Goal: Information Seeking & Learning: Learn about a topic

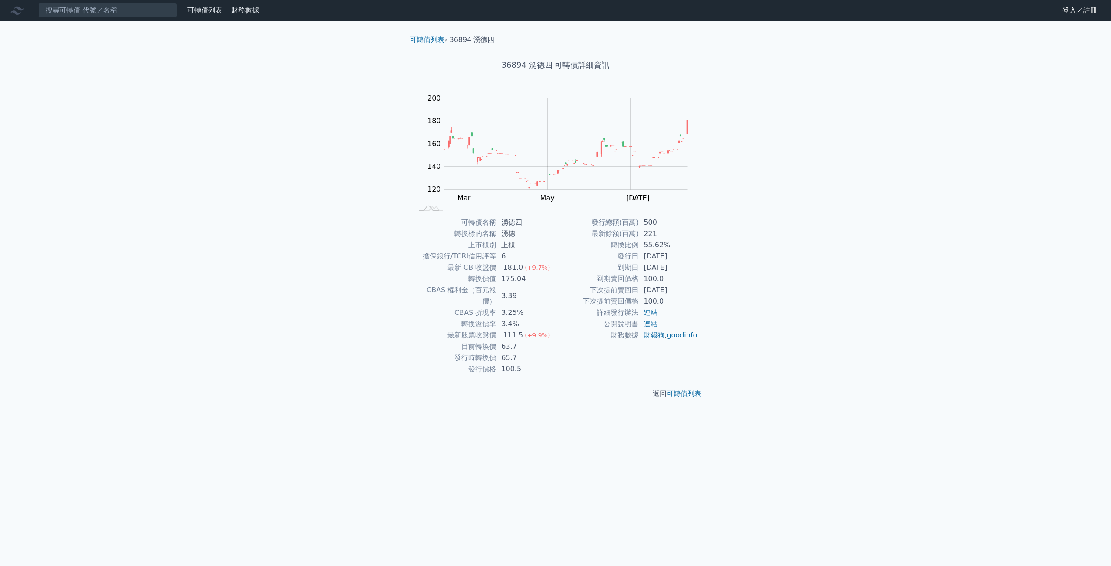
drag, startPoint x: 135, startPoint y: 23, endPoint x: 133, endPoint y: 19, distance: 5.2
click at [134, 20] on div "可轉債列表 財務數據 可轉債列表 財務數據 登入／註冊 登入／註冊 可轉債列表 › 36894 湧德四 36894 湧德四 可轉債詳細資訊 Zoom Out …" at bounding box center [555, 283] width 1111 height 566
click at [132, 17] on nav "可轉債列表 財務數據 可轉債列表 財務數據 登入／註冊 登入／註冊" at bounding box center [555, 10] width 1111 height 21
click at [130, 14] on input at bounding box center [107, 10] width 139 height 15
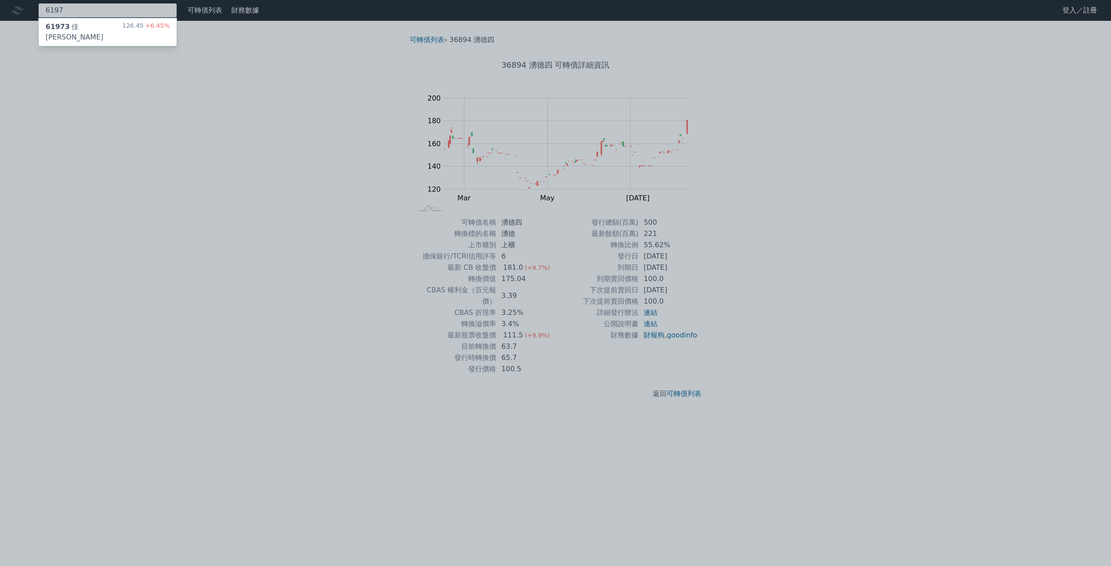
type input "6197"
click at [129, 22] on div "126.45 +6.45%" at bounding box center [145, 32] width 47 height 21
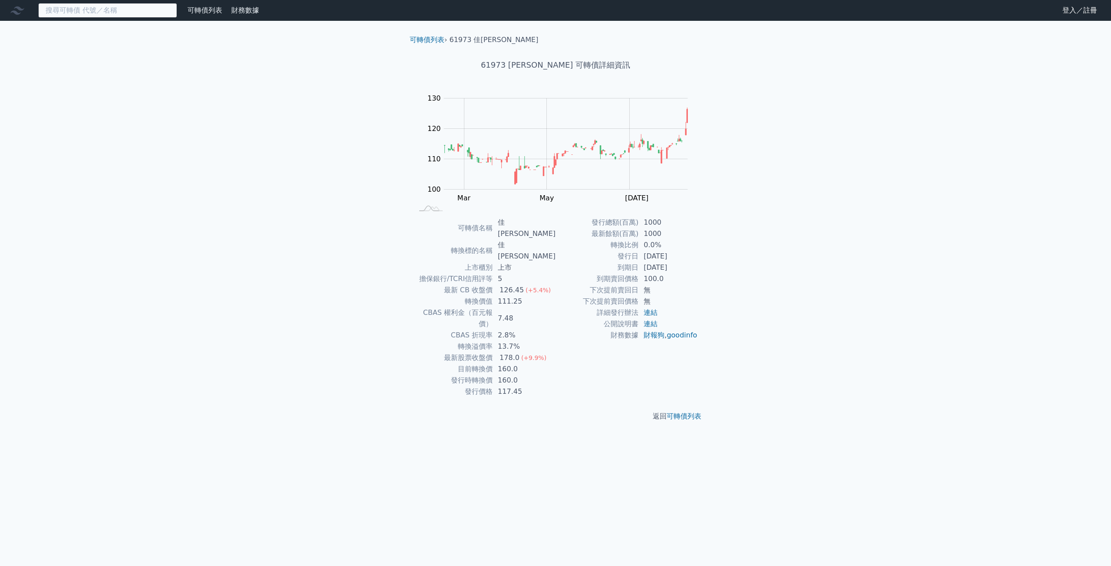
click at [157, 10] on input at bounding box center [107, 10] width 139 height 15
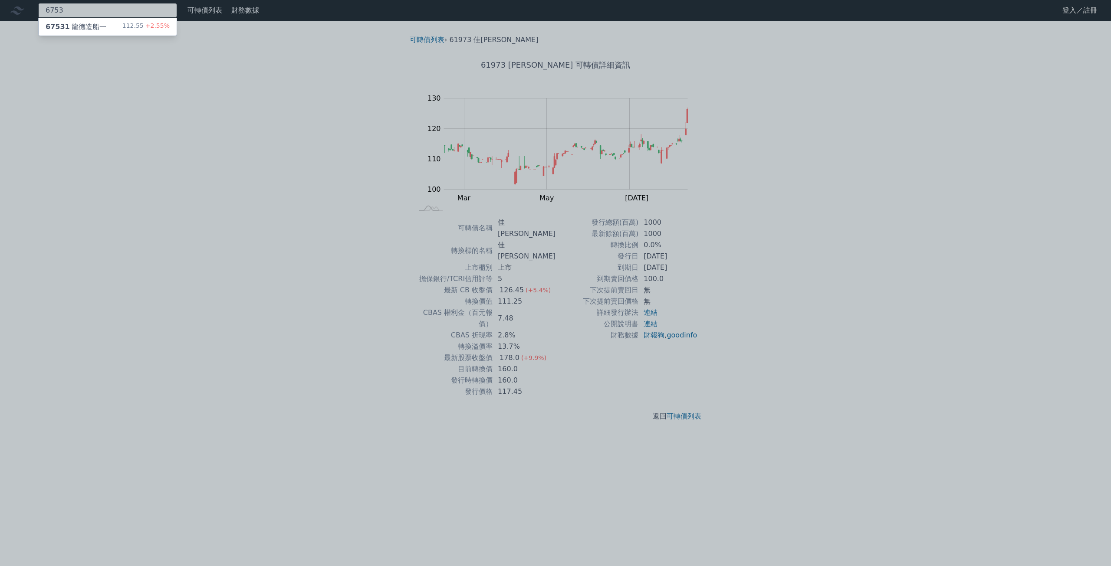
type input "6753"
click at [99, 28] on div "67531 龍德造船一" at bounding box center [76, 27] width 61 height 10
